Goal: Task Accomplishment & Management: Use online tool/utility

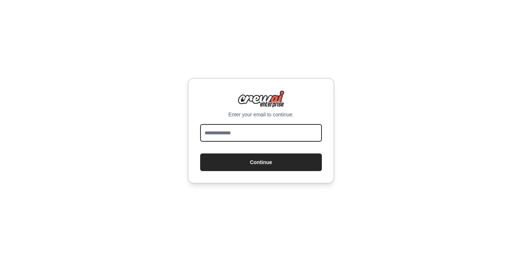
type input "**********"
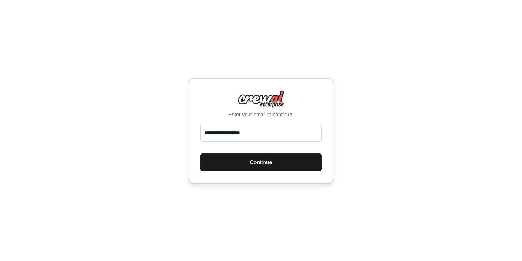
click at [267, 161] on button "Continue" at bounding box center [261, 162] width 122 height 18
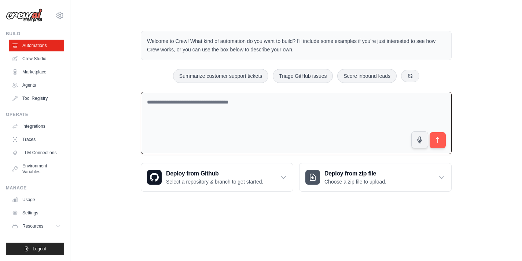
click at [231, 121] on textarea at bounding box center [296, 123] width 311 height 63
type textarea "**********"
click at [442, 140] on button "submit" at bounding box center [437, 140] width 17 height 17
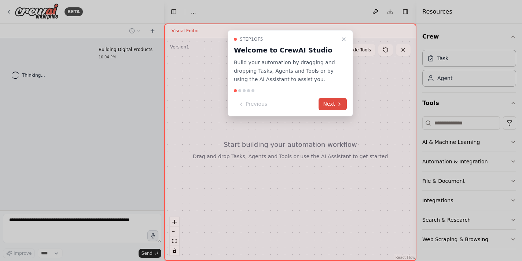
click at [334, 104] on button "Next" at bounding box center [332, 104] width 28 height 12
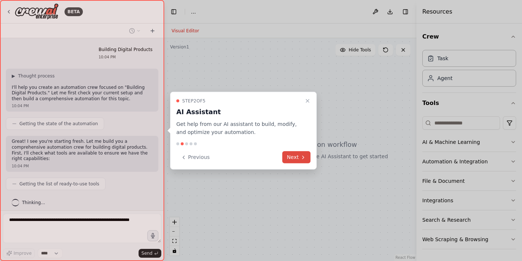
click at [300, 156] on icon at bounding box center [303, 157] width 6 height 6
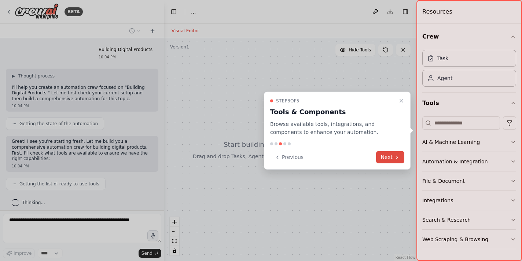
click at [383, 157] on button "Next" at bounding box center [390, 157] width 28 height 12
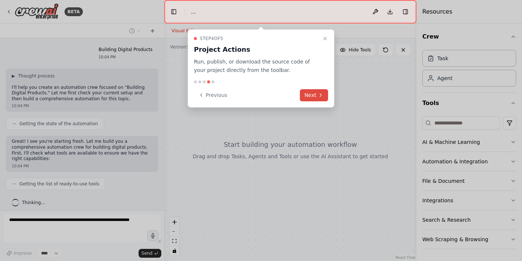
click at [320, 93] on icon at bounding box center [320, 94] width 1 height 3
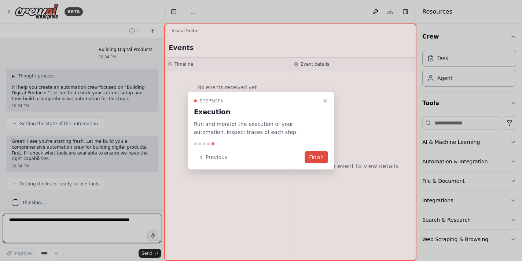
click at [314, 154] on button "Finish" at bounding box center [315, 157] width 23 height 12
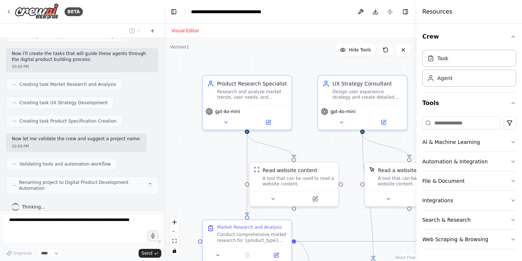
scroll to position [250, 0]
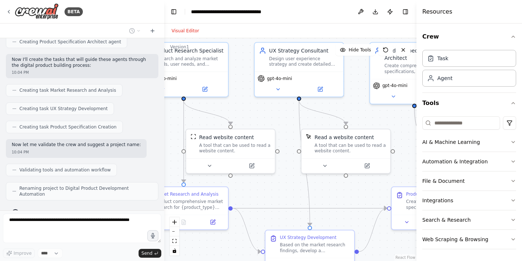
drag, startPoint x: 307, startPoint y: 144, endPoint x: 243, endPoint y: 111, distance: 71.5
click at [243, 111] on div ".deletable-edge-delete-btn { width: 20px; height: 20px; border: 0px solid #ffff…" at bounding box center [290, 149] width 252 height 222
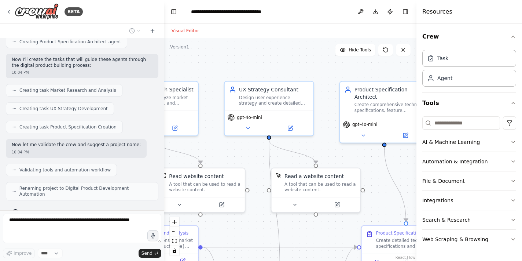
drag, startPoint x: 357, startPoint y: 93, endPoint x: 327, endPoint y: 132, distance: 49.1
click at [326, 132] on div ".deletable-edge-delete-btn { width: 20px; height: 20px; border: 0px solid #ffff…" at bounding box center [290, 149] width 252 height 222
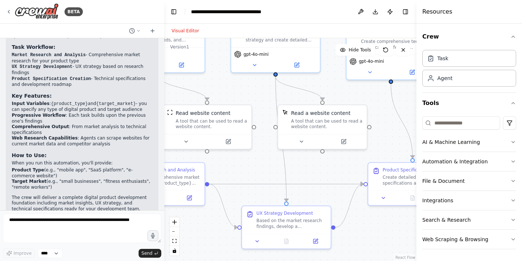
drag, startPoint x: 378, startPoint y: 180, endPoint x: 384, endPoint y: 118, distance: 62.6
click at [384, 118] on div ".deletable-edge-delete-btn { width: 20px; height: 20px; border: 0px solid #ffff…" at bounding box center [290, 149] width 252 height 222
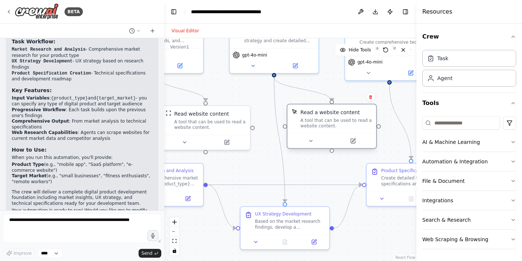
drag, startPoint x: 344, startPoint y: 113, endPoint x: 358, endPoint y: 112, distance: 13.9
click at [358, 112] on div "Read a website content" at bounding box center [335, 111] width 71 height 7
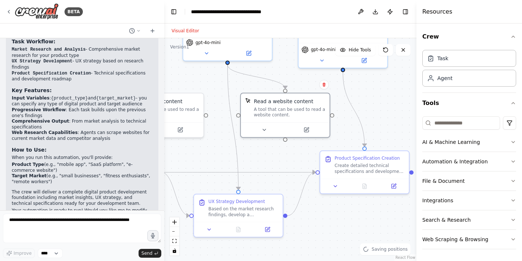
drag, startPoint x: 340, startPoint y: 169, endPoint x: 295, endPoint y: 156, distance: 47.1
click at [295, 156] on div ".deletable-edge-delete-btn { width: 20px; height: 20px; border: 0px solid #ffff…" at bounding box center [290, 149] width 252 height 222
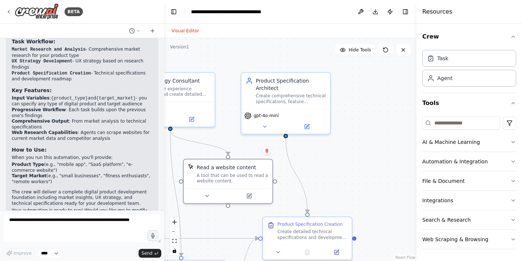
drag, startPoint x: 397, startPoint y: 113, endPoint x: 340, endPoint y: 180, distance: 88.2
click at [340, 180] on div ".deletable-edge-delete-btn { width: 20px; height: 20px; border: 0px solid #ffff…" at bounding box center [290, 149] width 252 height 222
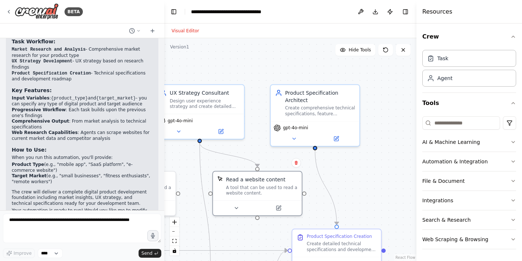
drag, startPoint x: 363, startPoint y: 107, endPoint x: 393, endPoint y: 117, distance: 31.5
click at [393, 117] on div ".deletable-edge-delete-btn { width: 20px; height: 20px; border: 0px solid #ffff…" at bounding box center [290, 149] width 252 height 222
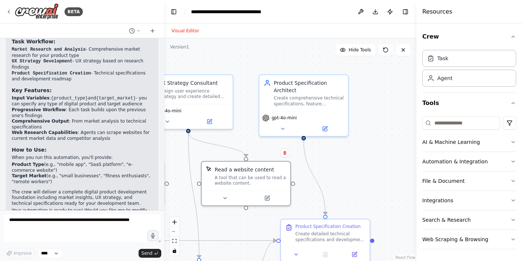
drag, startPoint x: 381, startPoint y: 107, endPoint x: 360, endPoint y: 98, distance: 23.1
click at [360, 98] on div ".deletable-edge-delete-btn { width: 20px; height: 20px; border: 0px solid #ffff…" at bounding box center [290, 149] width 252 height 222
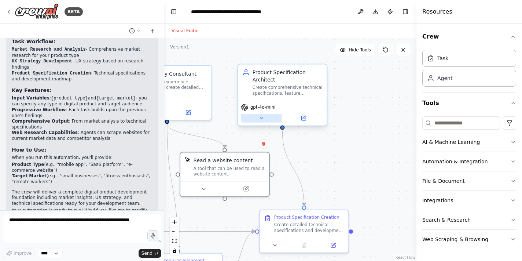
click at [262, 117] on icon at bounding box center [261, 118] width 6 height 6
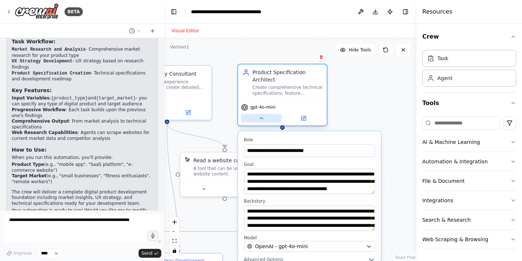
click at [262, 117] on icon at bounding box center [261, 118] width 6 height 6
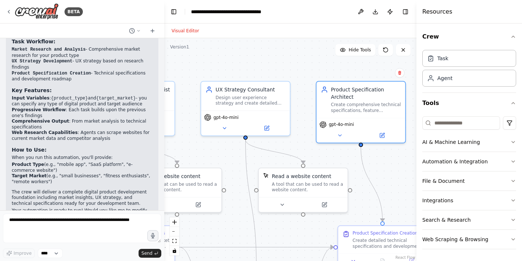
drag, startPoint x: 248, startPoint y: 57, endPoint x: 327, endPoint y: 73, distance: 80.3
click at [327, 73] on div ".deletable-edge-delete-btn { width: 20px; height: 20px; border: 0px solid #ffff…" at bounding box center [290, 149] width 252 height 222
click at [375, 10] on button "Download" at bounding box center [375, 11] width 12 height 13
click at [378, 13] on button "Download" at bounding box center [375, 11] width 12 height 13
click at [192, 32] on button "Visual Editor" at bounding box center [185, 30] width 36 height 9
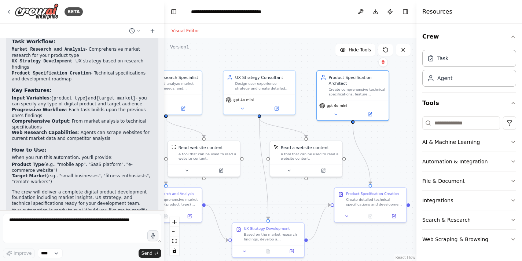
drag, startPoint x: 242, startPoint y: 129, endPoint x: 225, endPoint y: 130, distance: 16.5
click at [225, 130] on div ".deletable-edge-delete-btn { width: 20px; height: 20px; border: 0px solid #ffff…" at bounding box center [290, 149] width 252 height 222
click at [375, 10] on button "Download" at bounding box center [375, 11] width 12 height 13
click at [362, 11] on button at bounding box center [361, 11] width 12 height 13
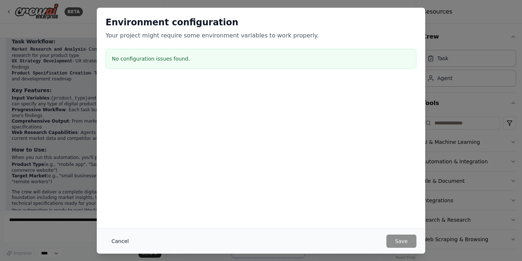
click at [123, 242] on button "Cancel" at bounding box center [120, 240] width 29 height 13
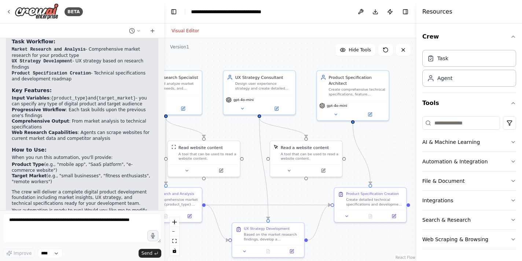
click at [193, 29] on button "Visual Editor" at bounding box center [185, 30] width 36 height 9
click at [388, 10] on button "Publish" at bounding box center [390, 11] width 12 height 13
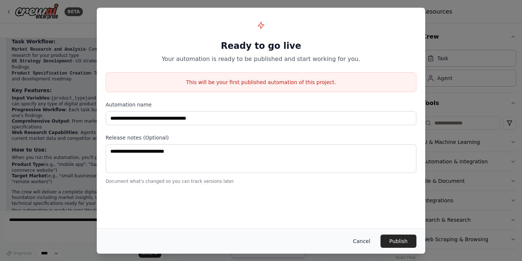
click at [359, 238] on button "Cancel" at bounding box center [361, 240] width 29 height 13
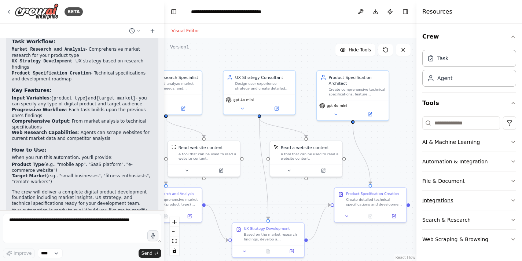
scroll to position [0, 0]
click at [152, 29] on icon at bounding box center [152, 31] width 6 height 6
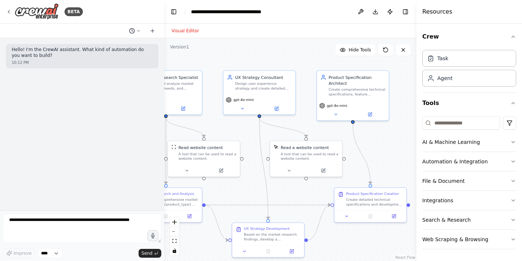
click at [138, 29] on icon at bounding box center [138, 31] width 4 height 4
click at [121, 55] on span "Building Digital Products" at bounding box center [104, 58] width 48 height 6
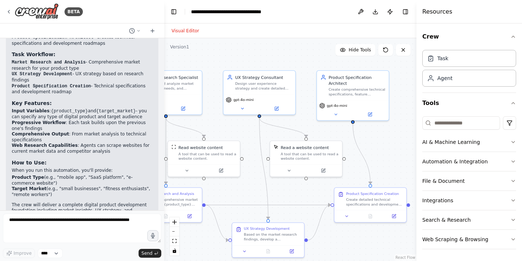
scroll to position [492, 0]
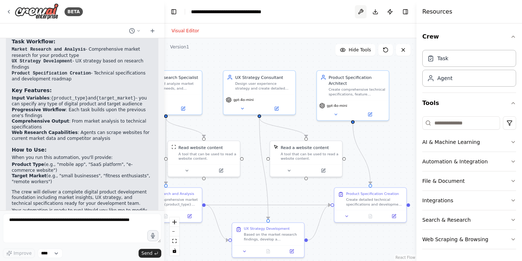
click at [364, 13] on button at bounding box center [361, 11] width 12 height 13
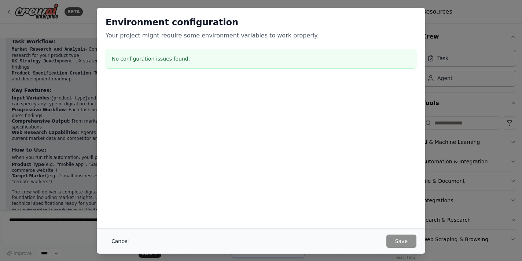
click at [123, 239] on button "Cancel" at bounding box center [120, 240] width 29 height 13
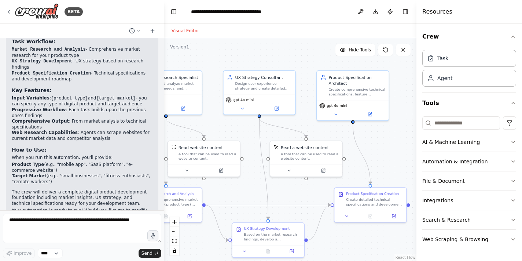
scroll to position [0, 0]
click at [65, 227] on textarea at bounding box center [82, 227] width 158 height 29
paste textarea "**********"
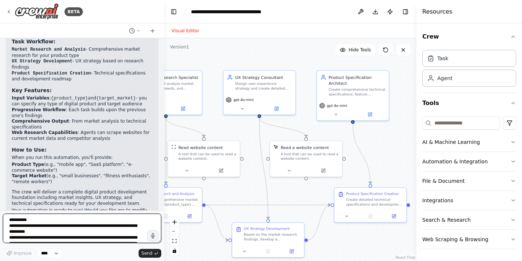
scroll to position [95, 0]
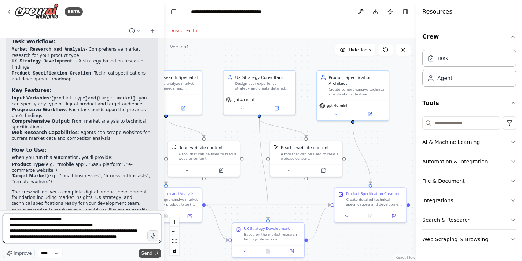
type textarea "**********"
click at [146, 250] on button "Send" at bounding box center [149, 252] width 23 height 9
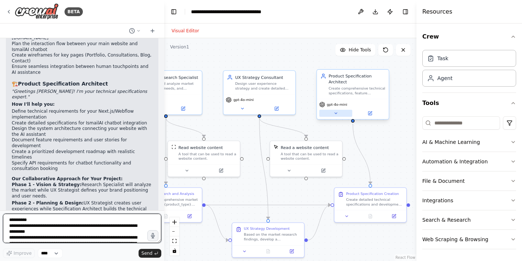
scroll to position [971, 0]
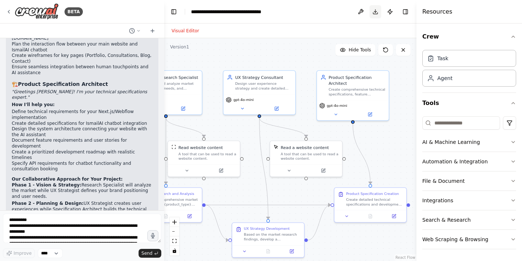
click at [377, 15] on button "Download" at bounding box center [375, 11] width 12 height 13
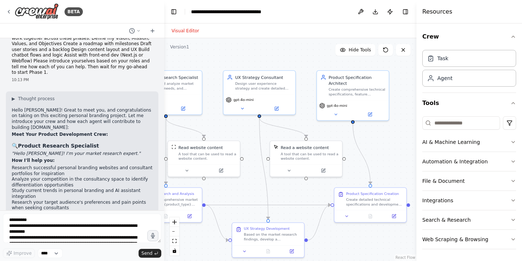
scroll to position [734, 0]
click at [61, 215] on textarea "**********" at bounding box center [82, 227] width 158 height 29
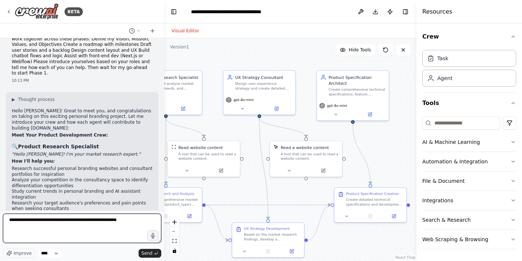
type textarea "**********"
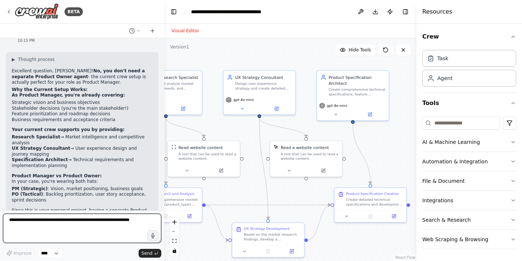
scroll to position [1232, 0]
click at [66, 220] on textarea at bounding box center [82, 227] width 158 height 29
type textarea "**********"
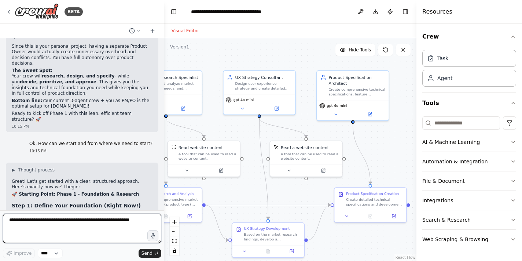
scroll to position [1396, 0]
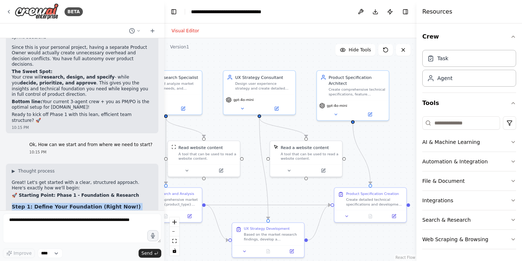
drag, startPoint x: 85, startPoint y: 169, endPoint x: 12, endPoint y: 114, distance: 91.3
copy div "Step 1: Define Your Foundation (Right Now!) Before we dive into research, I nee…"
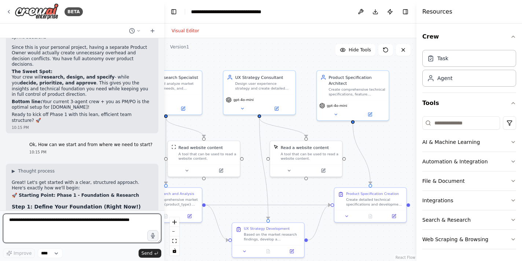
click at [82, 230] on textarea at bounding box center [82, 227] width 158 height 29
paste textarea "**********"
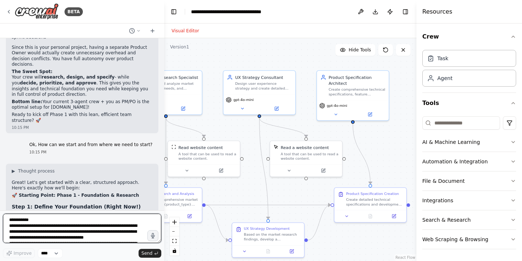
scroll to position [165, 0]
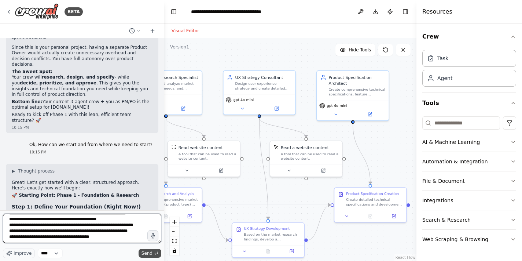
type textarea "**********"
click at [147, 250] on span "Send" at bounding box center [146, 253] width 11 height 6
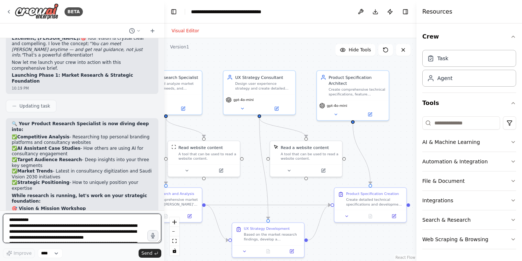
scroll to position [0, 0]
click at [98, 221] on textarea at bounding box center [82, 227] width 158 height 29
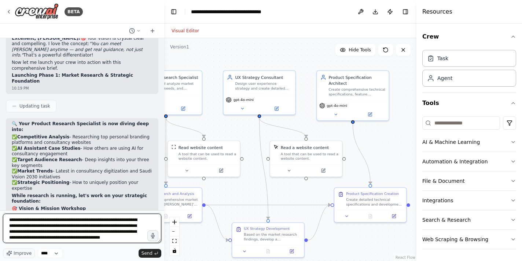
scroll to position [3, 0]
type textarea "**********"
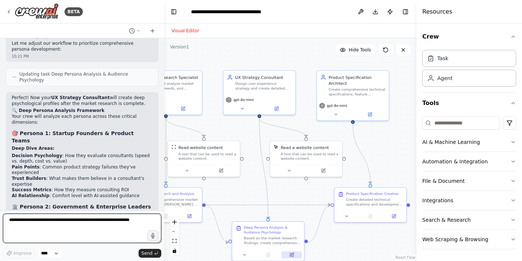
scroll to position [2405, 0]
